Goal: Information Seeking & Learning: Learn about a topic

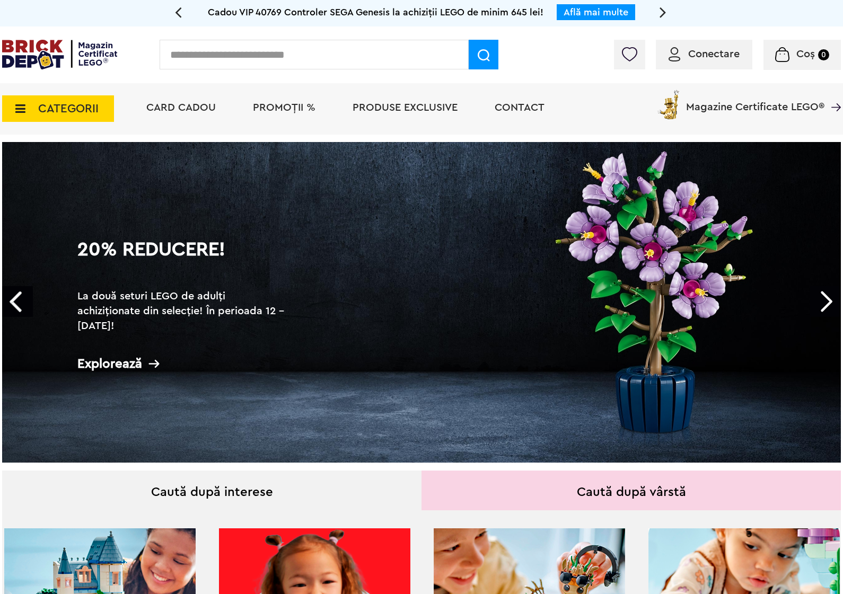
click at [289, 110] on span "PROMOȚII %" at bounding box center [284, 107] width 63 height 11
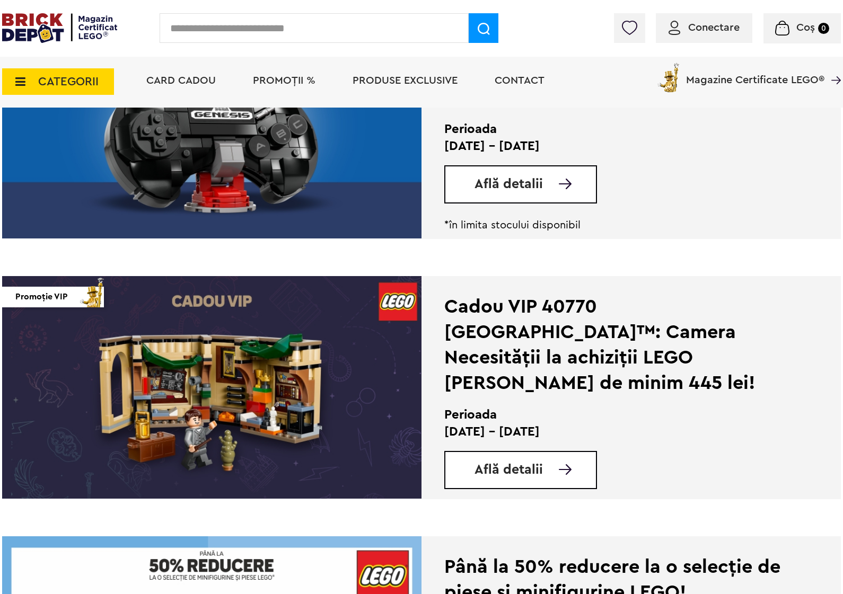
scroll to position [1325, 0]
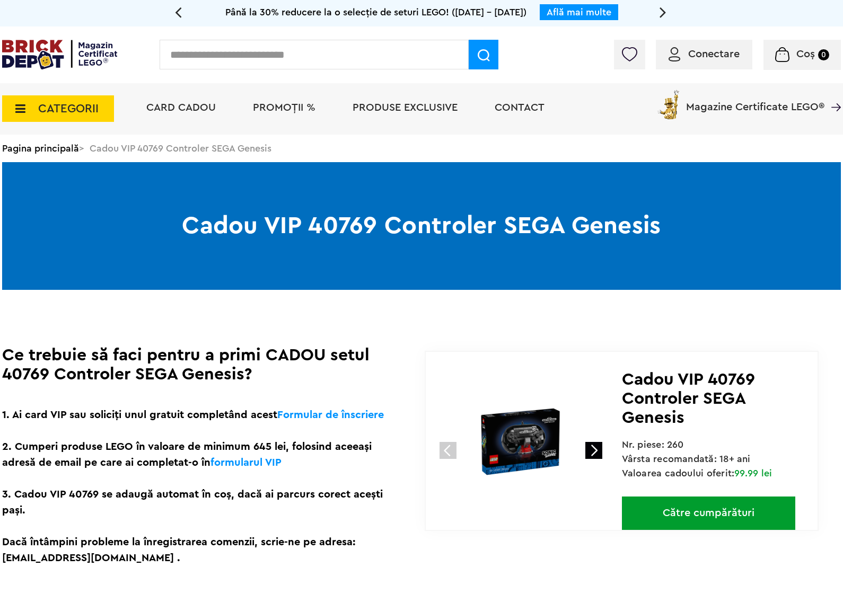
click at [279, 112] on span "PROMOȚII %" at bounding box center [284, 107] width 63 height 11
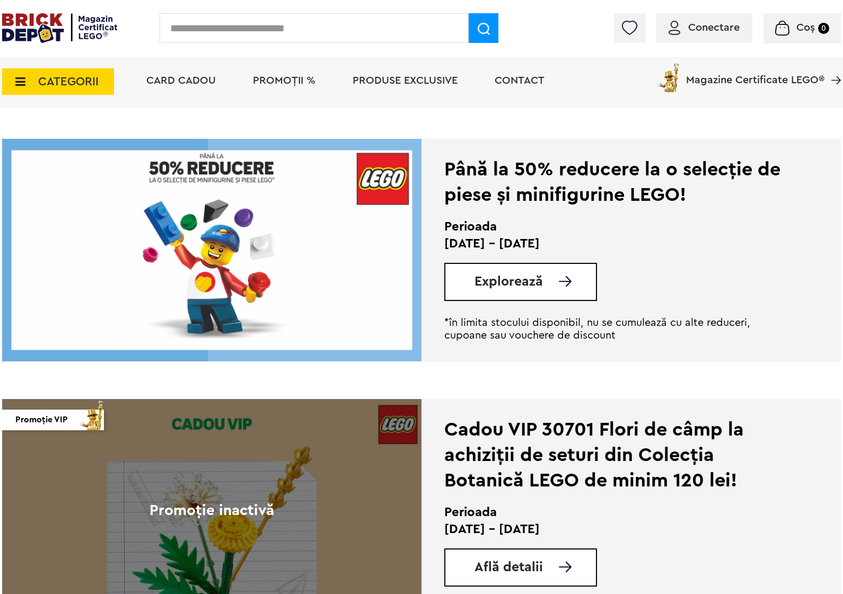
scroll to position [1723, 0]
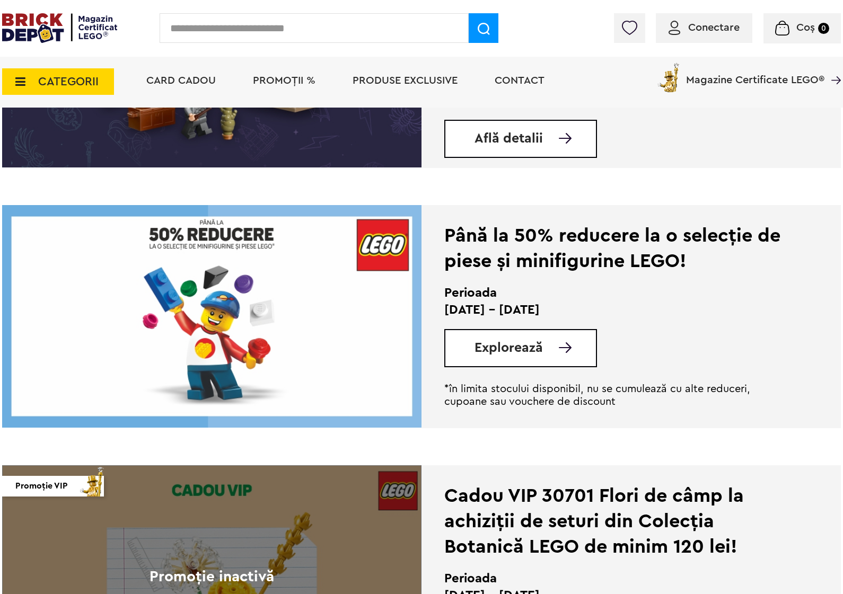
drag, startPoint x: 239, startPoint y: 290, endPoint x: 377, endPoint y: 95, distance: 239.4
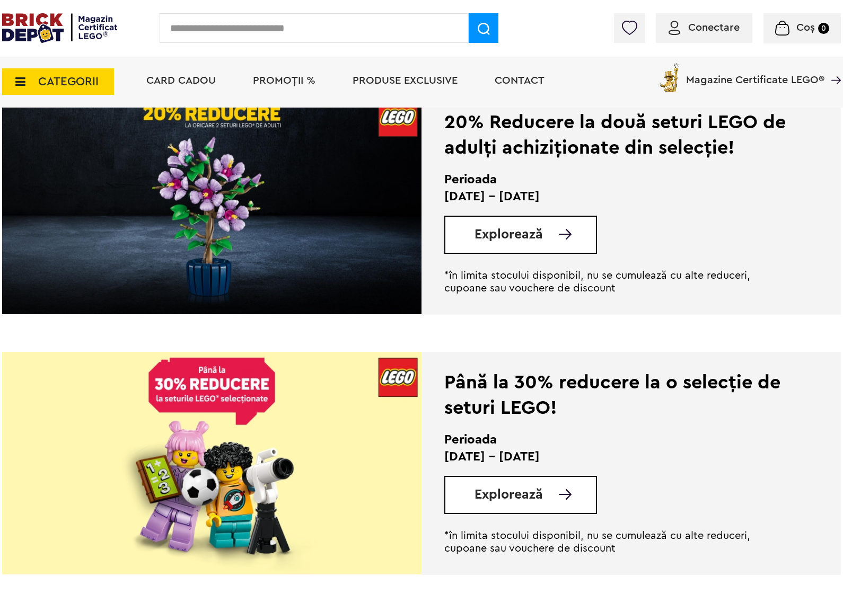
scroll to position [729, 0]
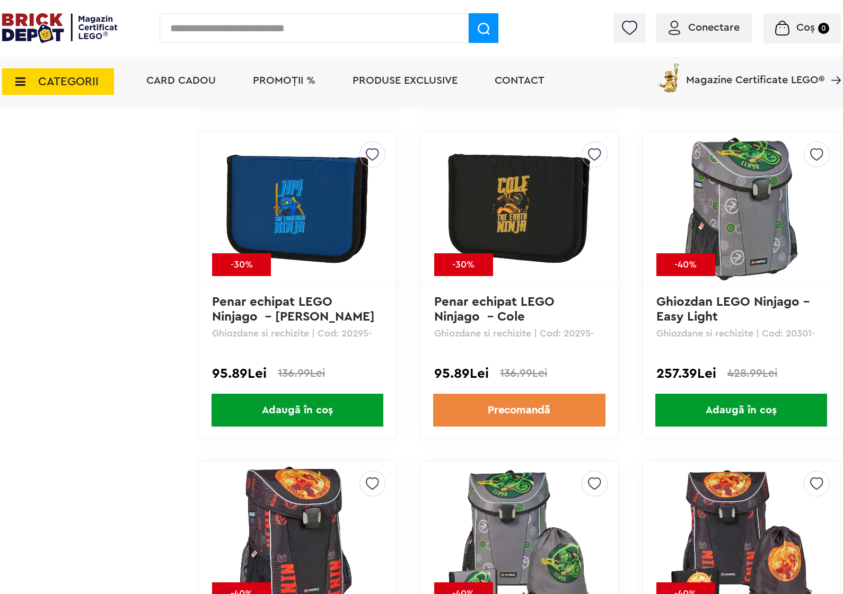
scroll to position [5300, 0]
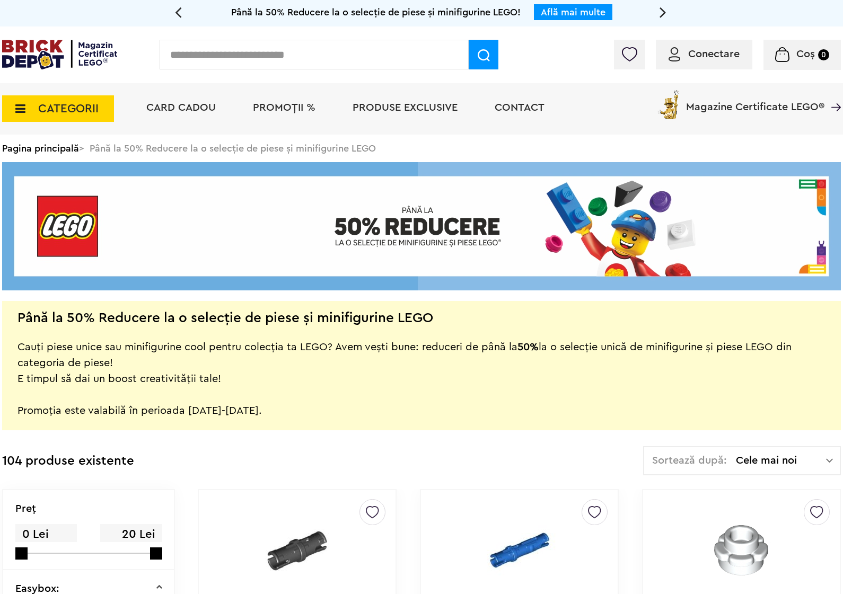
click at [689, 54] on span "Conectare" at bounding box center [713, 54] width 51 height 11
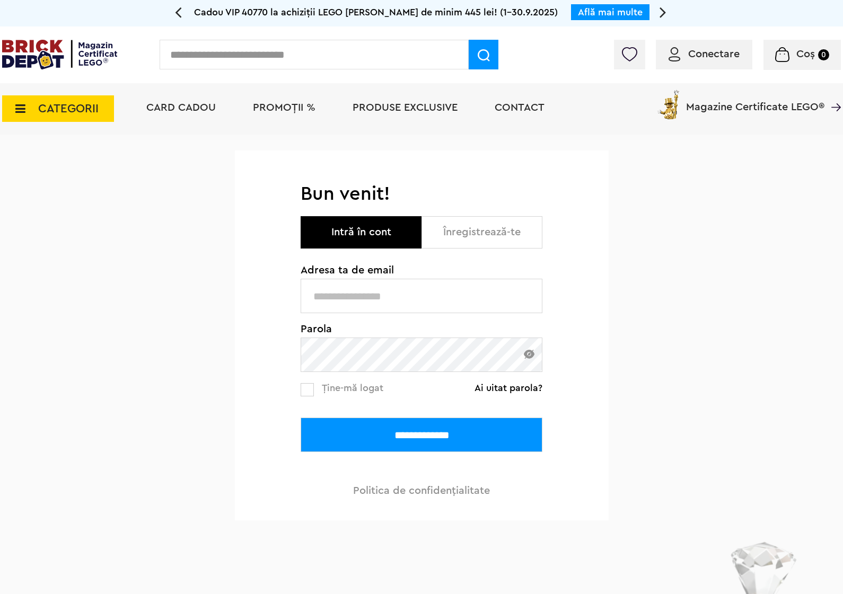
type input "**********"
click at [375, 428] on input "**********" at bounding box center [422, 435] width 242 height 34
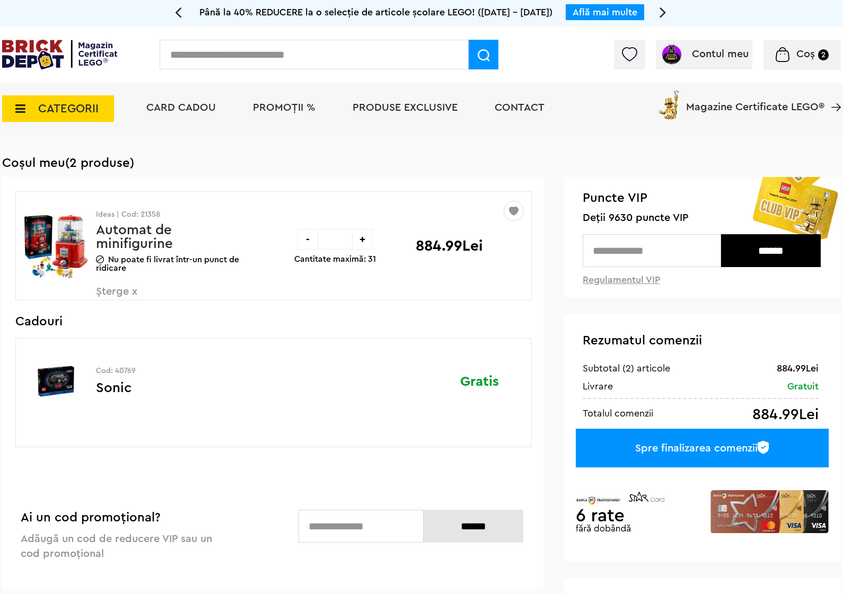
click at [133, 242] on link "Automat de minifigurine" at bounding box center [134, 237] width 77 height 28
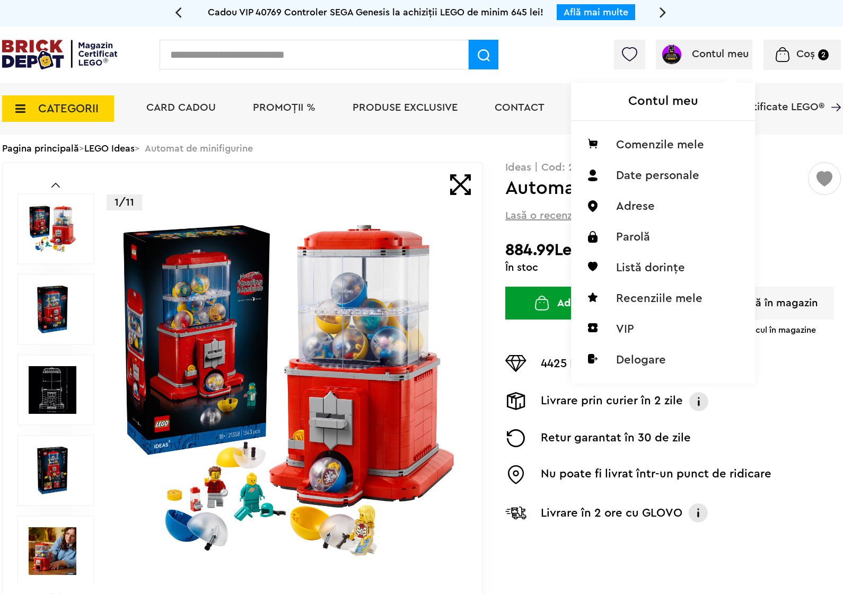
click at [705, 46] on div "Contul meu Contul meu Comenzile mele Date personale Adrese Parolă Listă dorințe…" at bounding box center [704, 55] width 96 height 30
click at [642, 293] on li "Recenziile mele" at bounding box center [662, 298] width 167 height 31
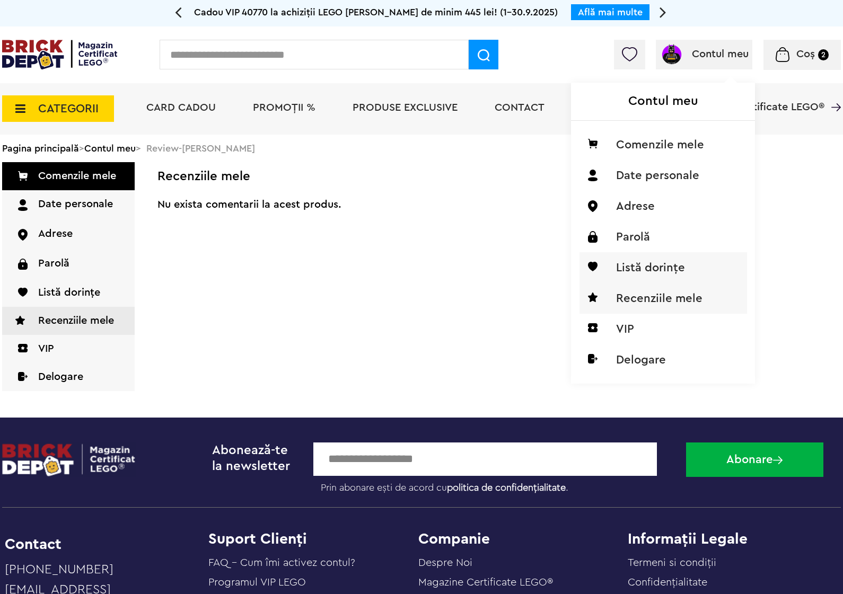
click at [623, 265] on li "Listă dorințe" at bounding box center [662, 267] width 167 height 31
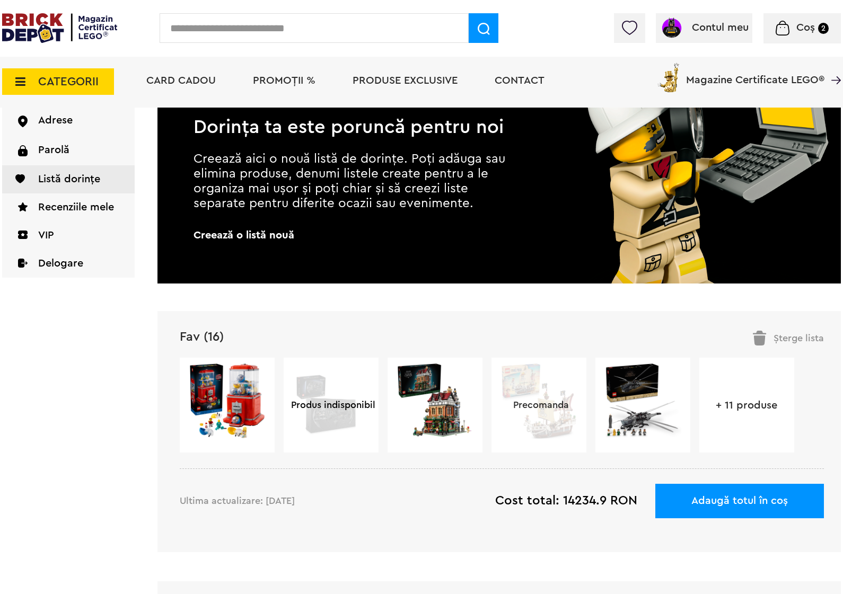
scroll to position [265, 0]
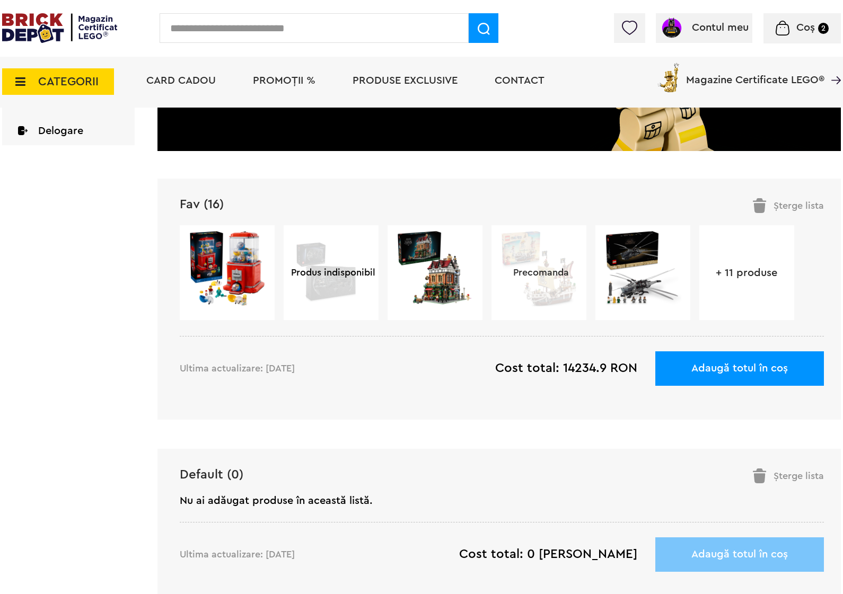
click at [751, 272] on link "+ 11 produse" at bounding box center [746, 273] width 95 height 11
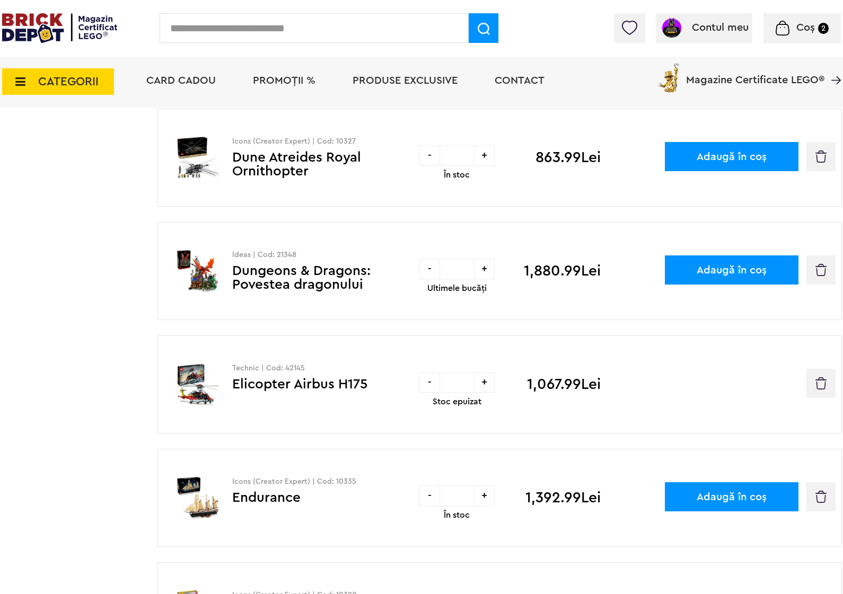
scroll to position [994, 0]
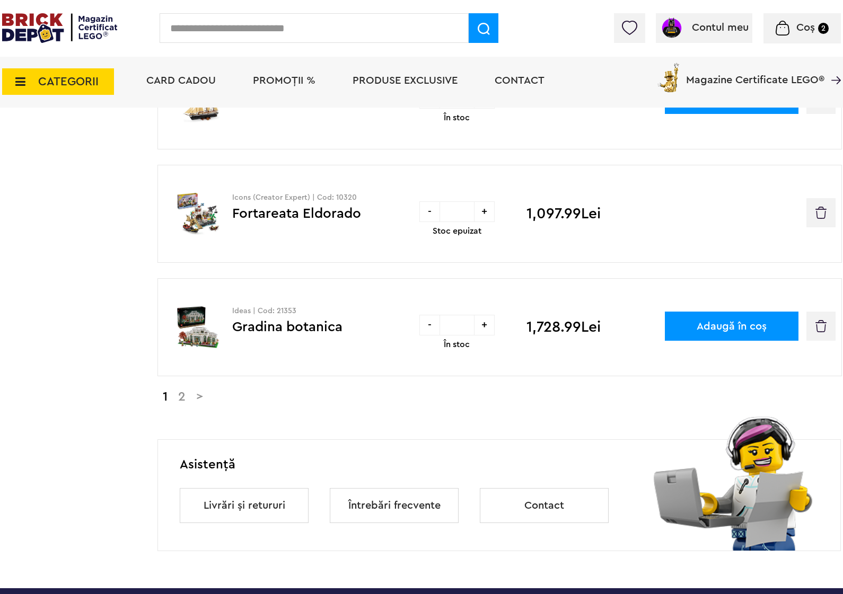
click at [178, 400] on link "2" at bounding box center [182, 397] width 18 height 13
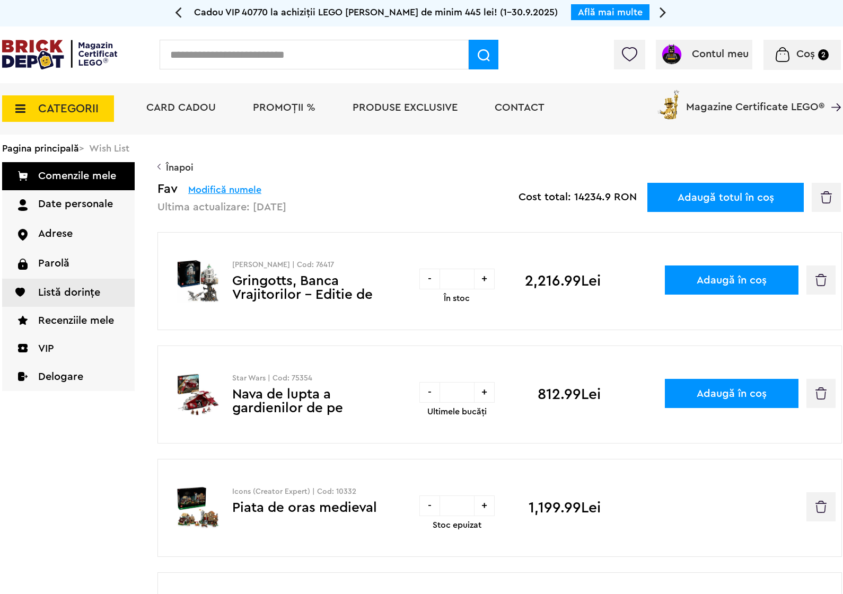
click at [256, 51] on input "text" at bounding box center [314, 55] width 309 height 30
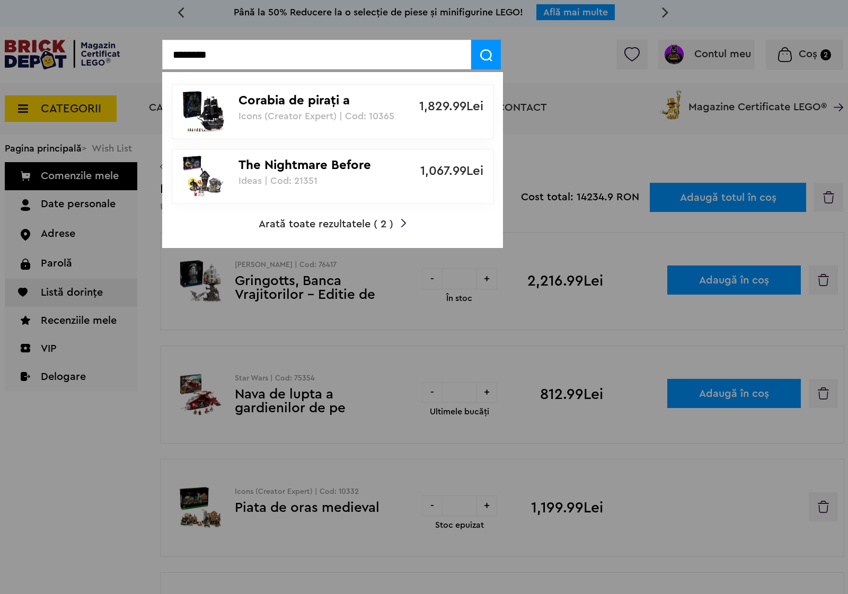
type input "********"
click at [317, 102] on p "Corabia de piraţi a căpitanului [PERSON_NAME]" at bounding box center [327, 100] width 177 height 15
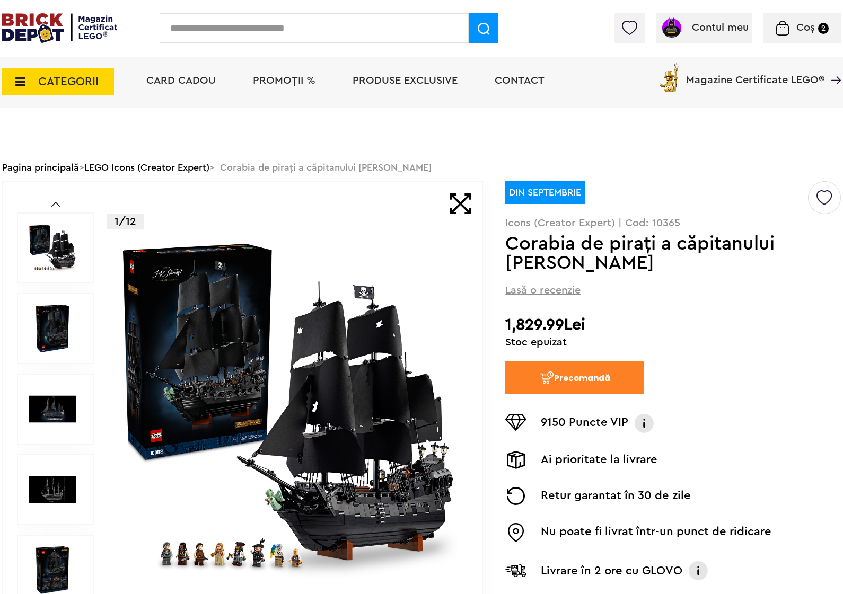
scroll to position [66, 0]
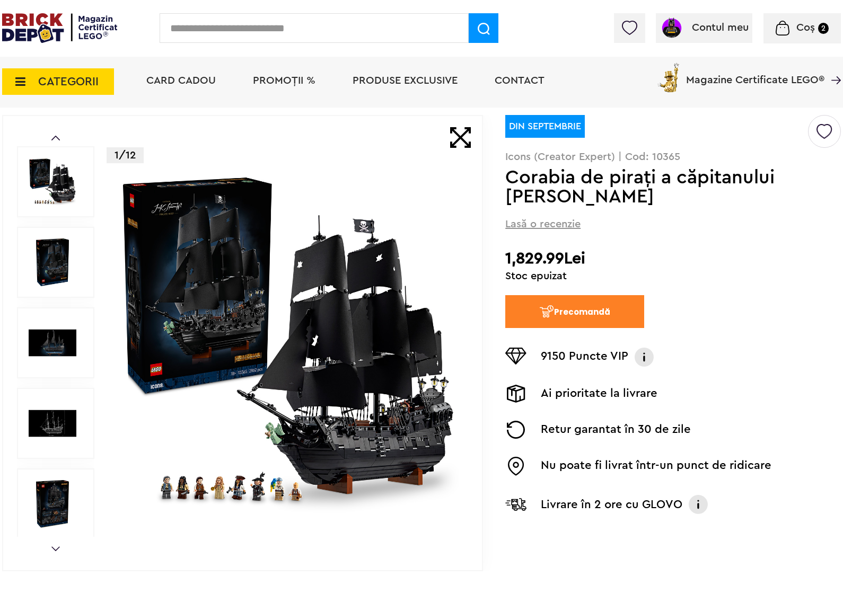
click at [62, 263] on img at bounding box center [53, 263] width 48 height 48
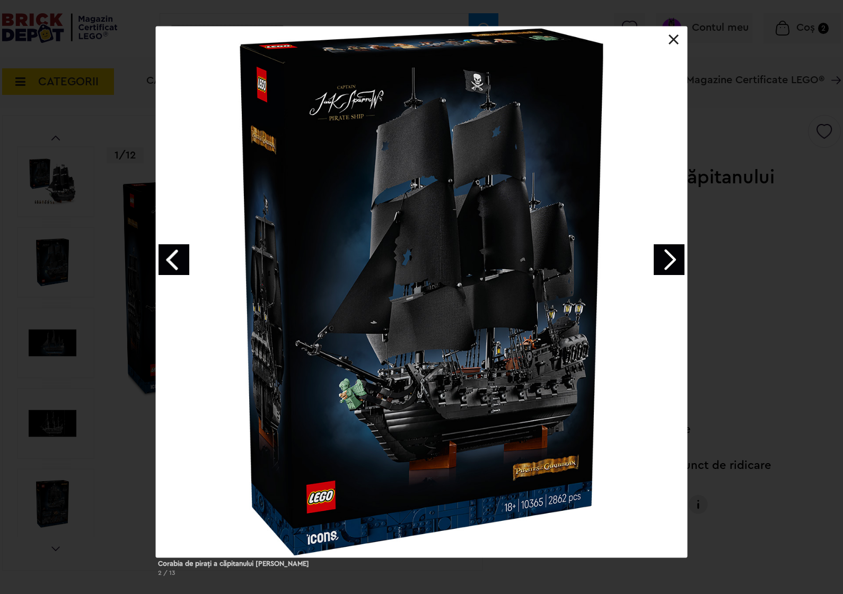
click at [661, 257] on link "Next image" at bounding box center [668, 259] width 31 height 31
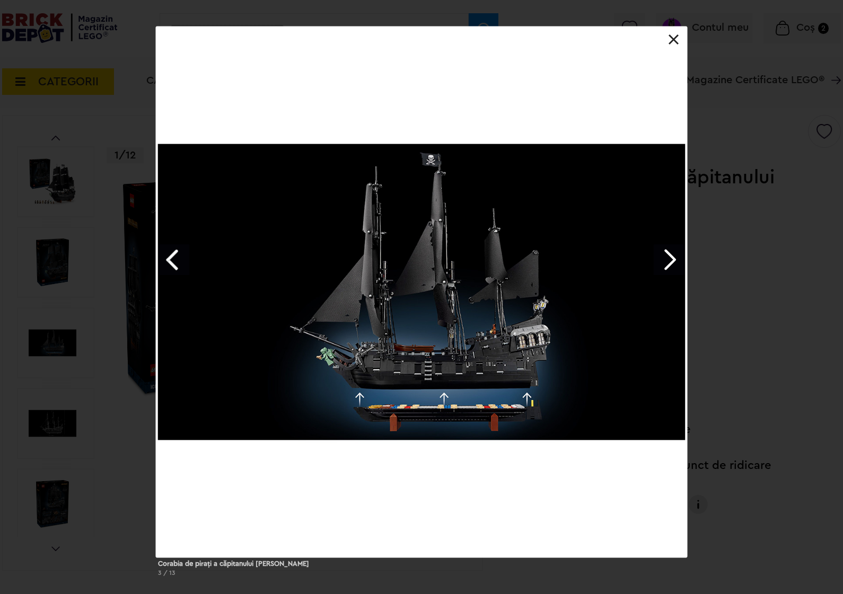
click at [666, 259] on link "Next image" at bounding box center [668, 259] width 31 height 31
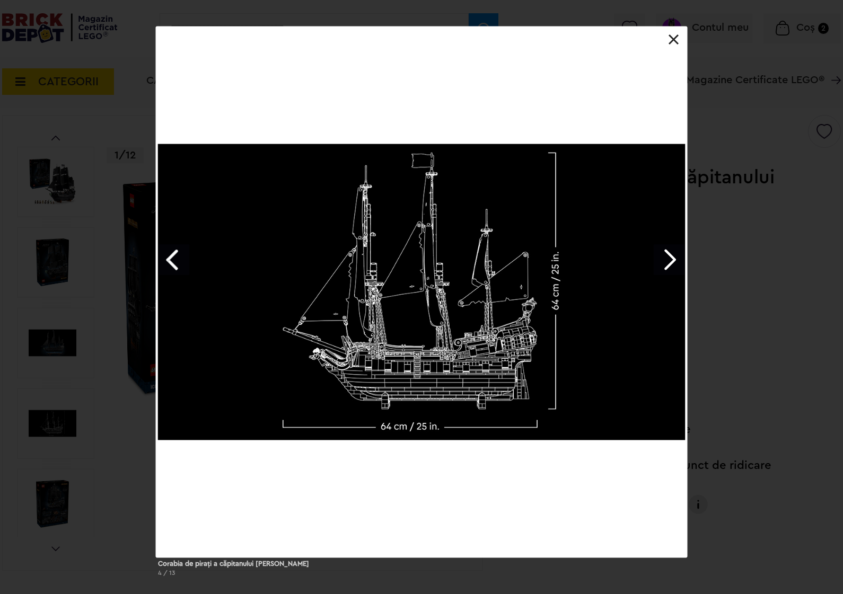
click at [666, 259] on link "Next image" at bounding box center [668, 259] width 31 height 31
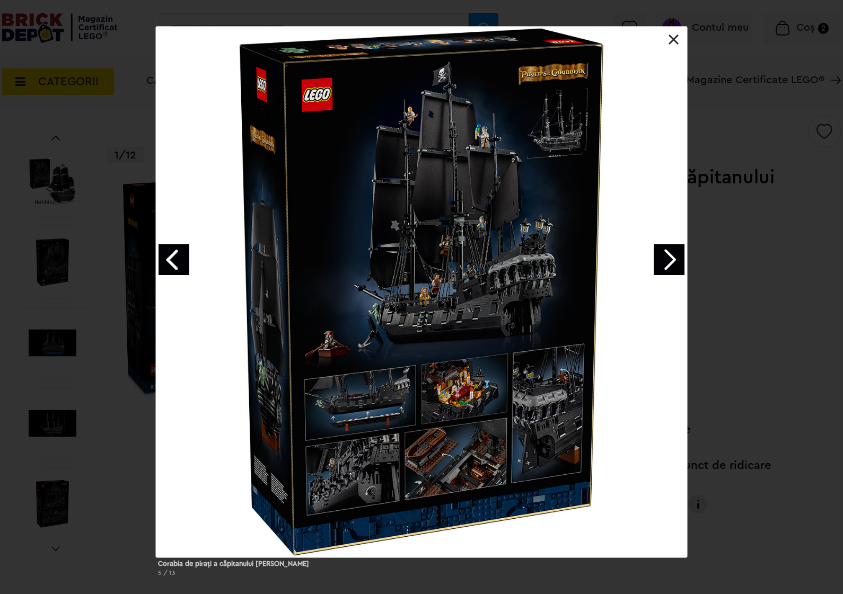
click at [669, 263] on link "Next image" at bounding box center [668, 259] width 31 height 31
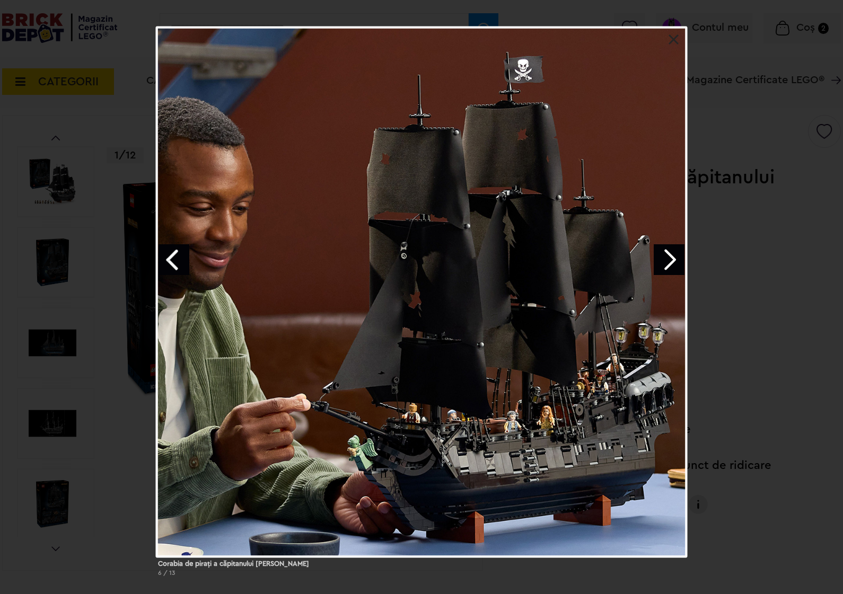
click at [669, 262] on link "Next image" at bounding box center [668, 259] width 31 height 31
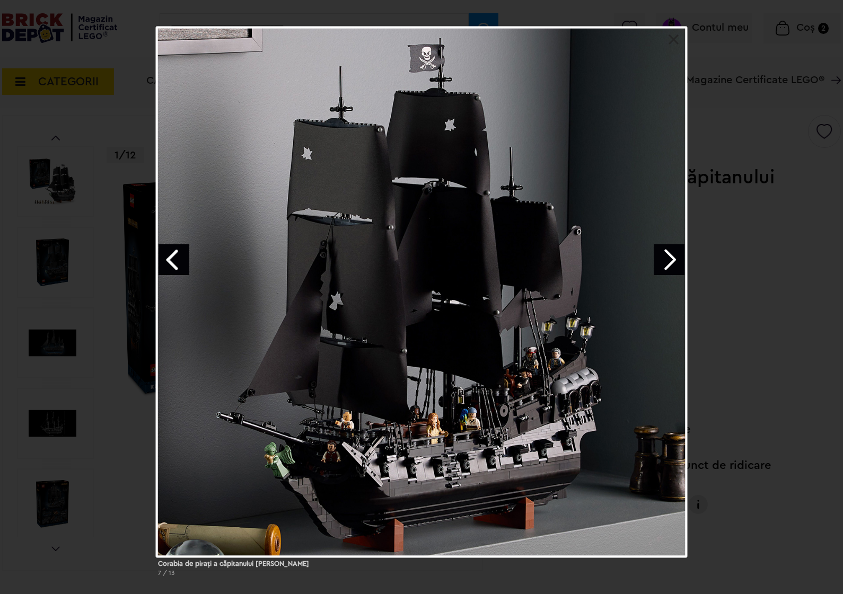
click at [669, 262] on link "Next image" at bounding box center [668, 259] width 31 height 31
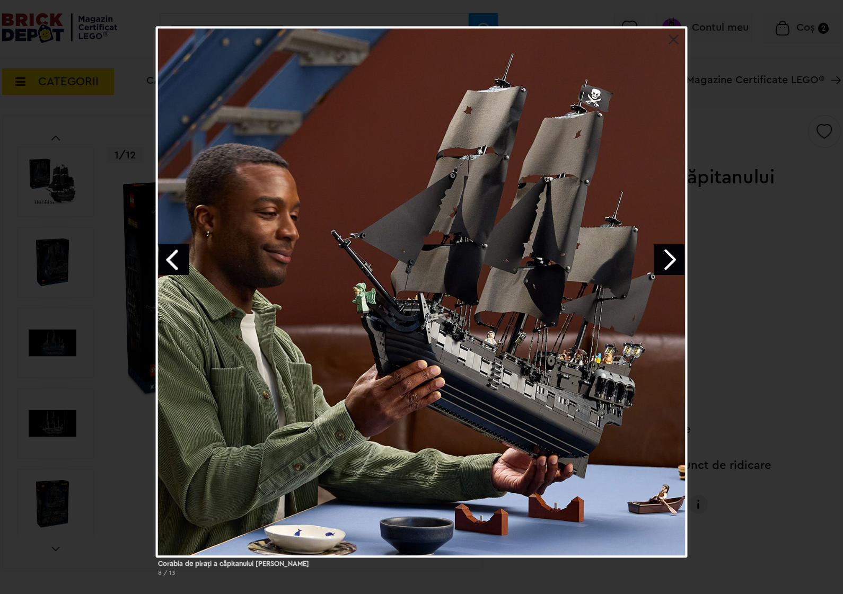
click at [780, 285] on div "Corabia de piraţi a căpitanului Jack Sparrow 8 / 13" at bounding box center [421, 306] width 843 height 559
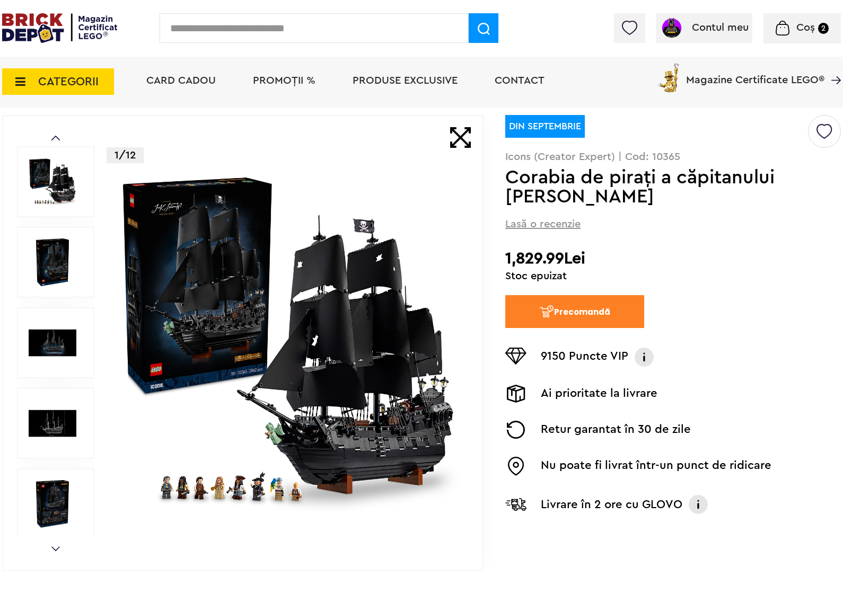
click at [823, 135] on img at bounding box center [824, 128] width 16 height 24
click at [687, 194] on label at bounding box center [683, 194] width 12 height 12
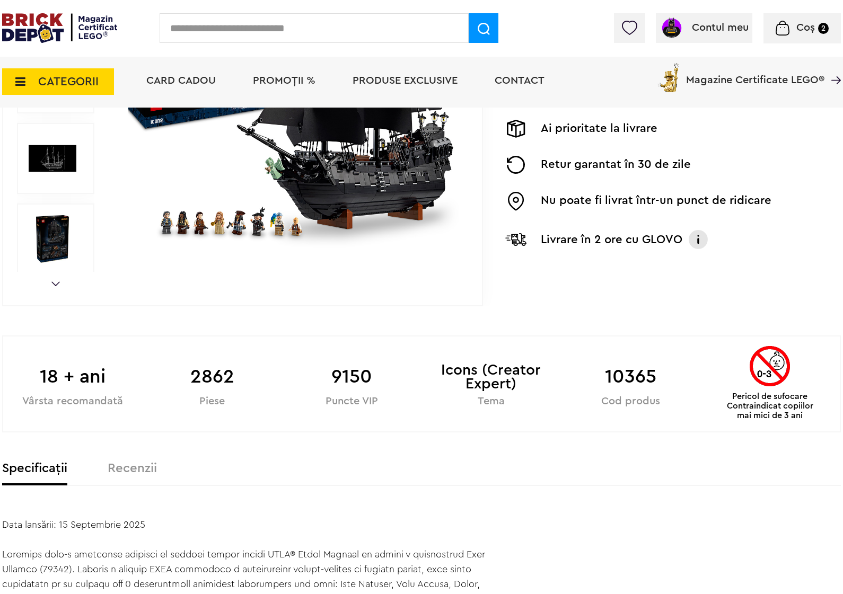
scroll to position [0, 0]
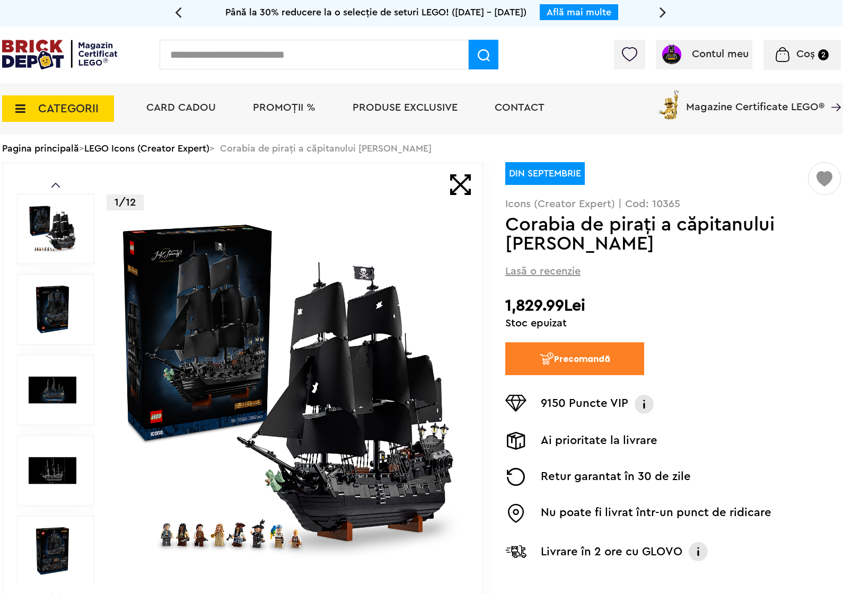
click at [188, 145] on link "LEGO Icons (Creator Expert)" at bounding box center [146, 149] width 125 height 10
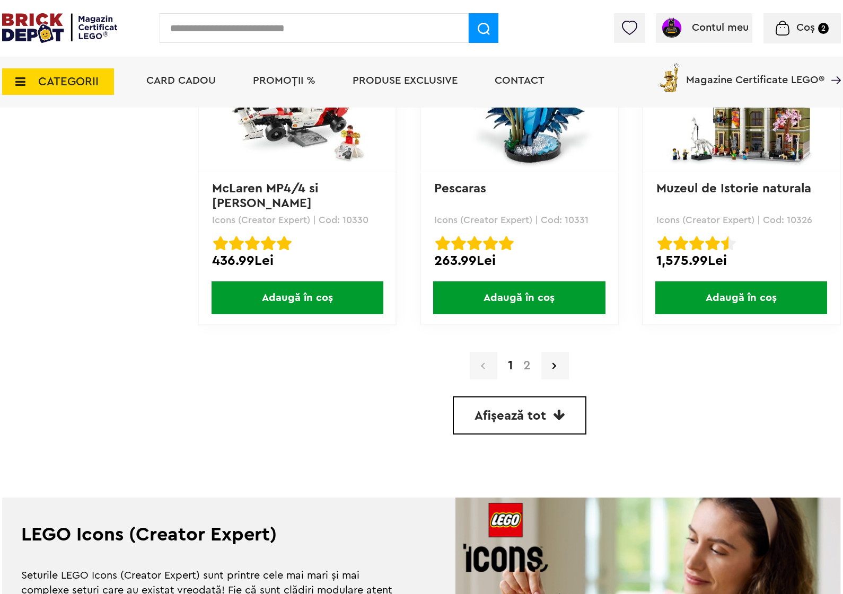
scroll to position [3048, 0]
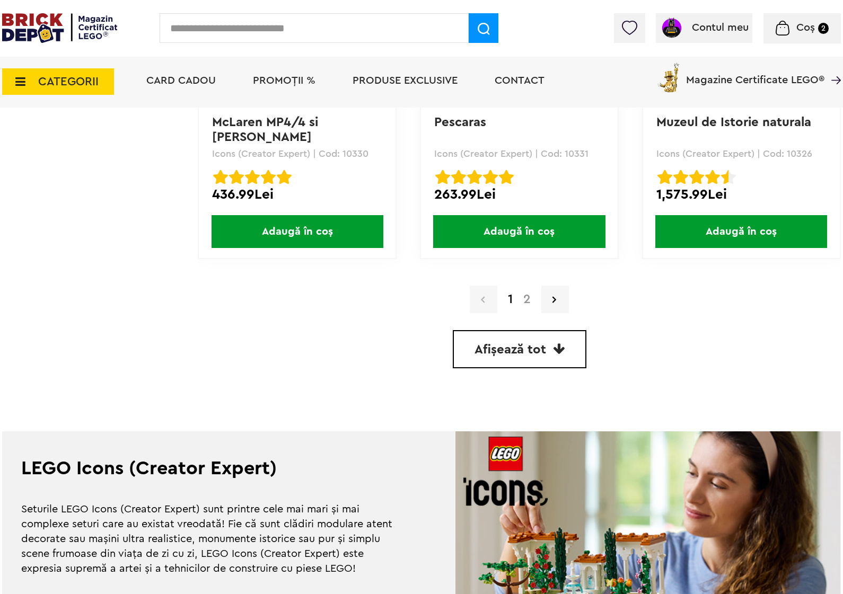
click at [530, 293] on link "2" at bounding box center [527, 299] width 18 height 13
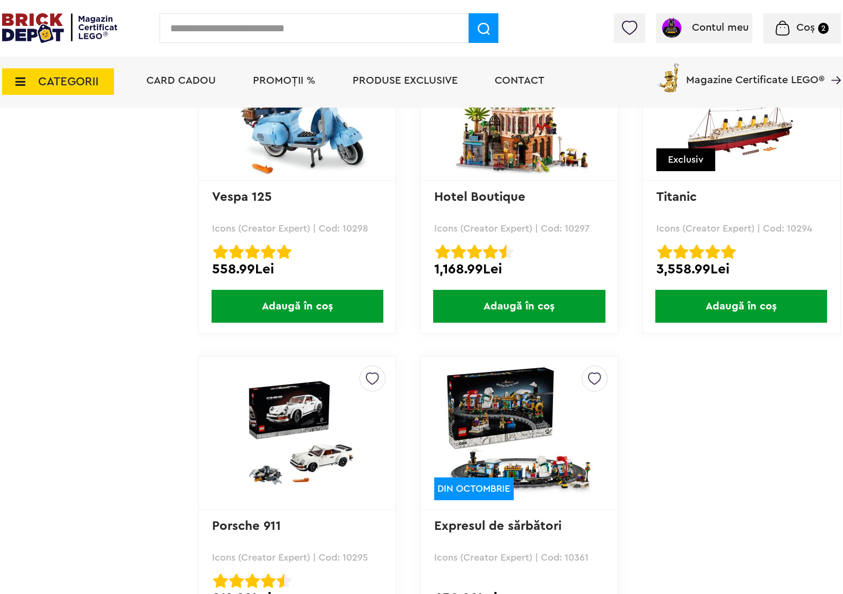
scroll to position [1988, 0]
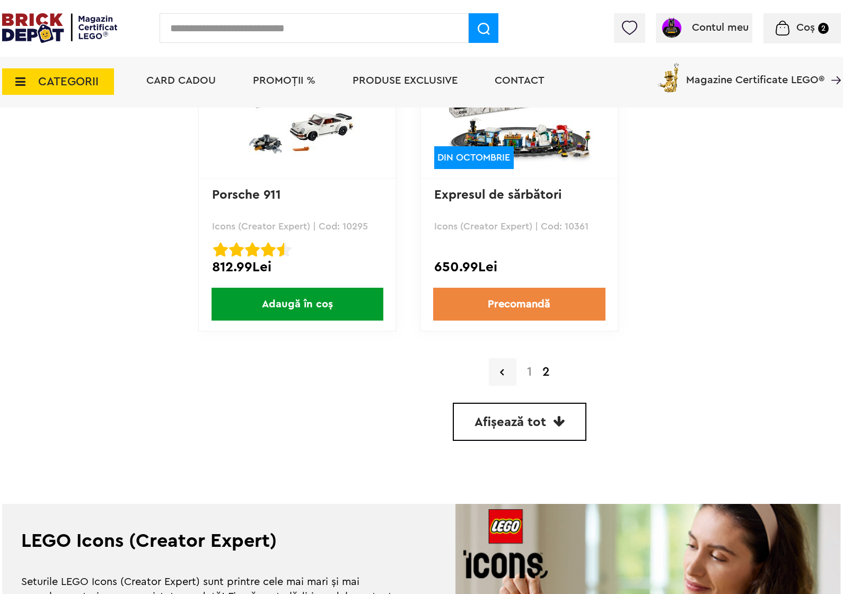
click at [531, 366] on link "1" at bounding box center [529, 372] width 15 height 13
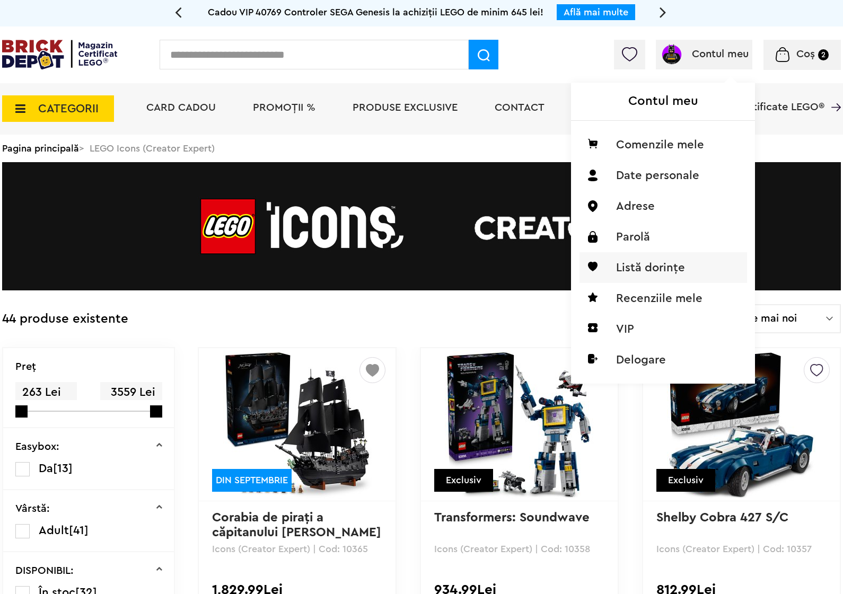
click at [640, 264] on li "Listă dorințe" at bounding box center [662, 267] width 167 height 31
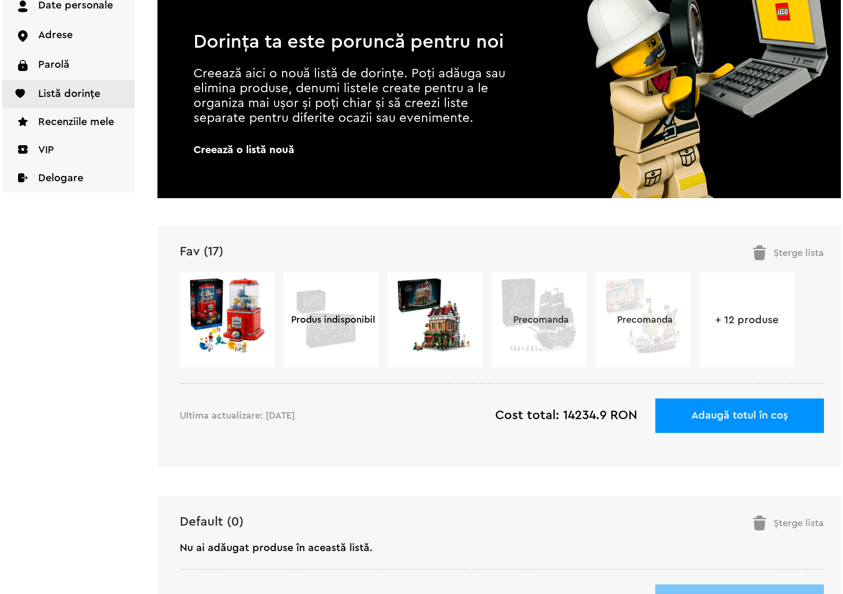
scroll to position [331, 0]
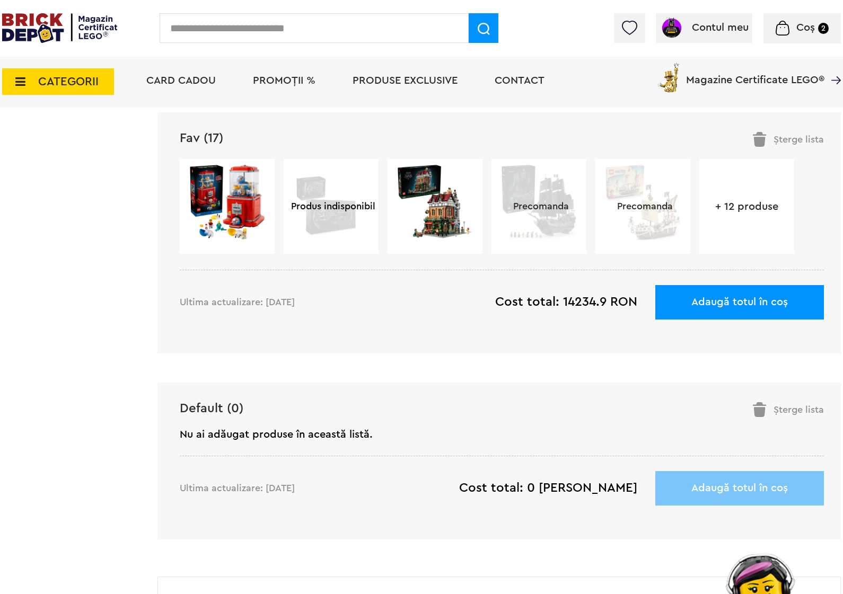
click at [256, 208] on img at bounding box center [227, 202] width 77 height 77
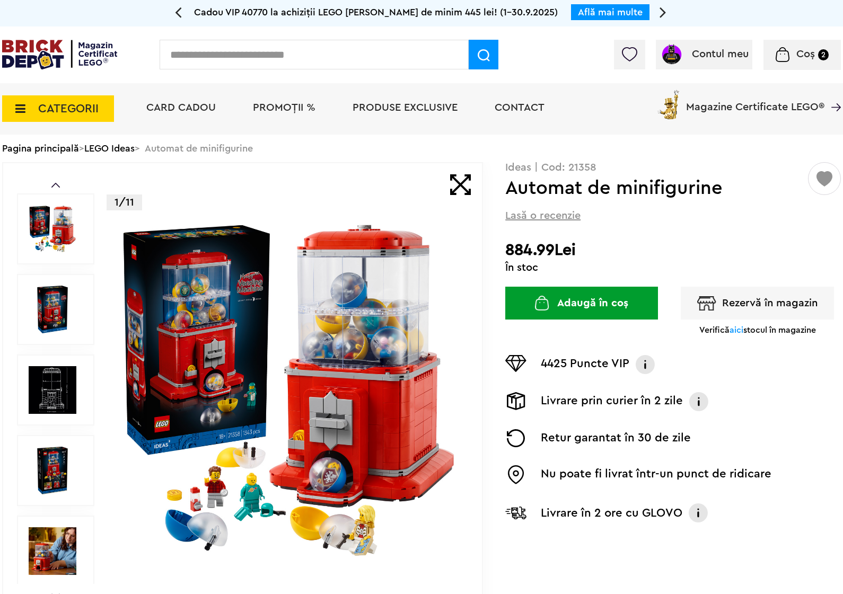
click at [584, 171] on p "Ideas | Cod: 21358" at bounding box center [672, 167] width 335 height 11
copy p "21358"
